Goal: Find specific page/section: Find specific page/section

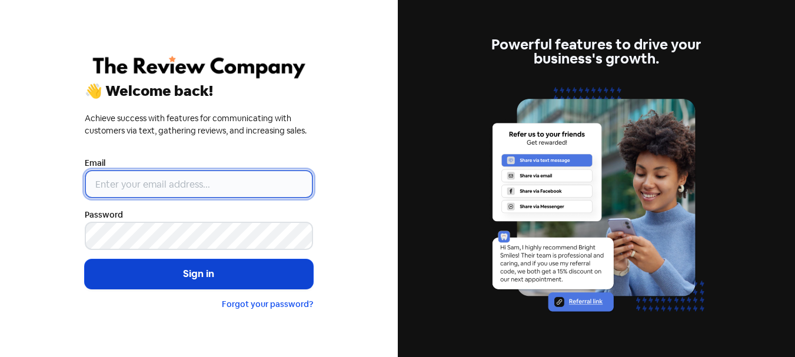
type input "[PERSON_NAME][EMAIL_ADDRESS][DOMAIN_NAME]"
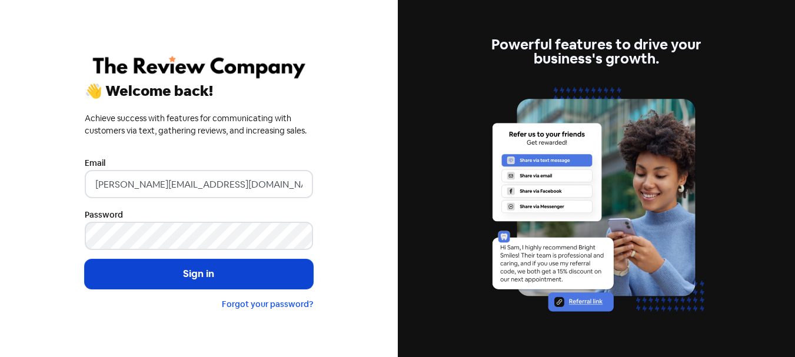
click at [121, 261] on button "Sign in" at bounding box center [199, 273] width 228 height 29
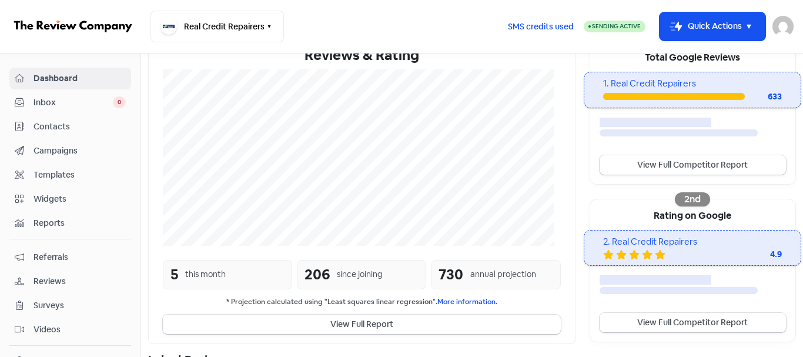
scroll to position [353, 0]
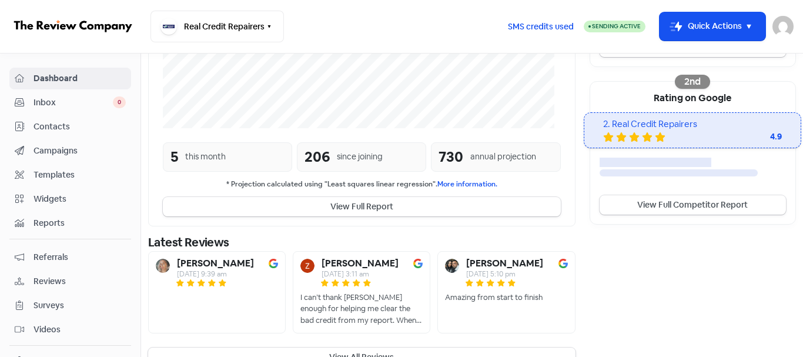
click at [72, 128] on span "Contacts" at bounding box center [80, 127] width 92 height 12
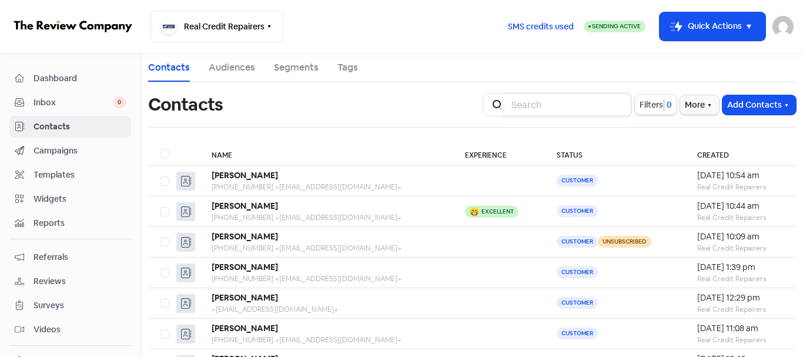
click at [575, 96] on input "search" at bounding box center [568, 105] width 127 height 24
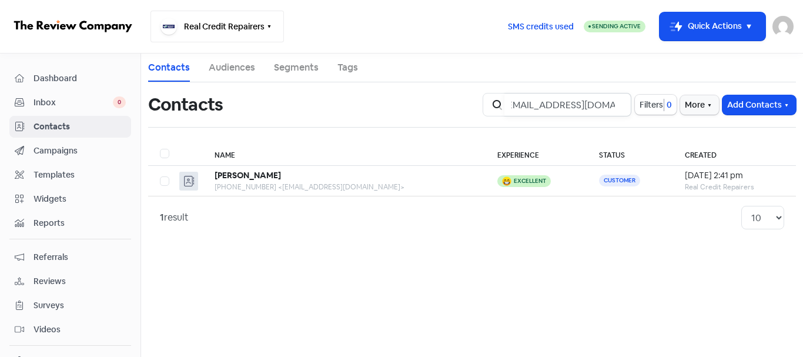
type input "[EMAIL_ADDRESS][DOMAIN_NAME]"
